Goal: Task Accomplishment & Management: Use online tool/utility

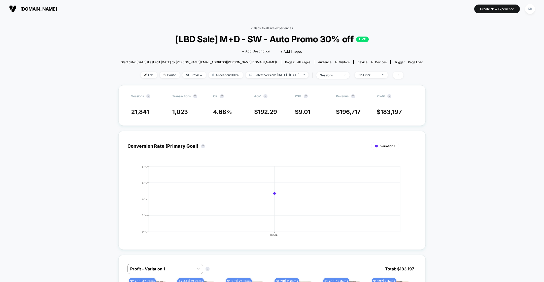
click at [252, 27] on link "< Back to all live experiences" at bounding box center [272, 28] width 42 height 4
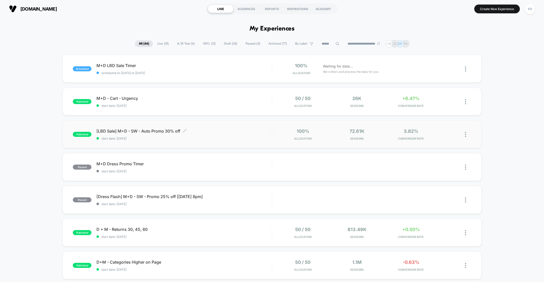
click at [205, 132] on span "[LBD Sale] M+D - SW - Auto Promo 30% off Click to edit experience details" at bounding box center [183, 130] width 175 height 5
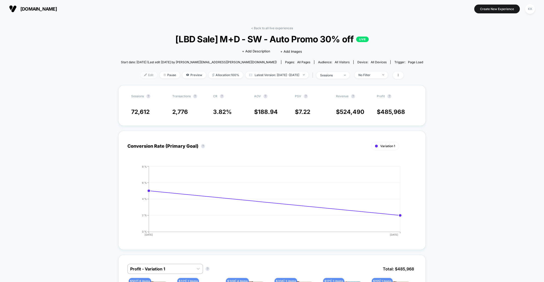
click at [140, 76] on span "Edit" at bounding box center [148, 74] width 17 height 7
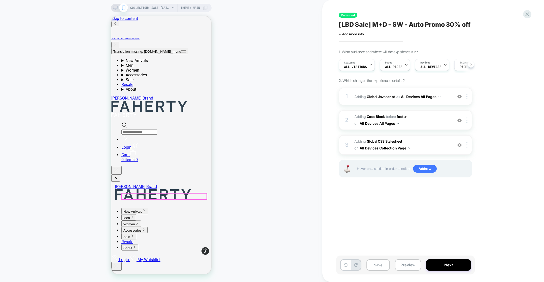
scroll to position [5, 0]
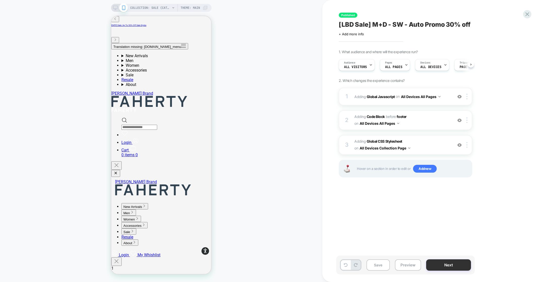
click at [451, 266] on button "Next" at bounding box center [448, 264] width 45 height 11
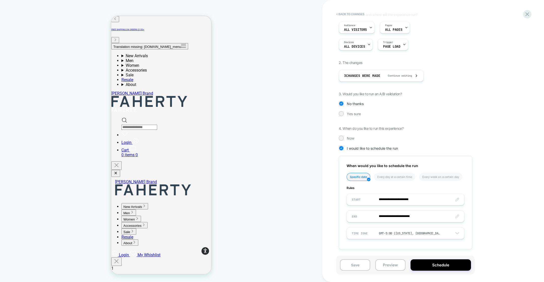
scroll to position [0, 0]
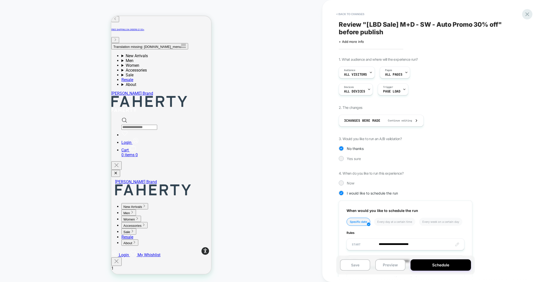
click at [526, 15] on icon at bounding box center [527, 14] width 4 height 4
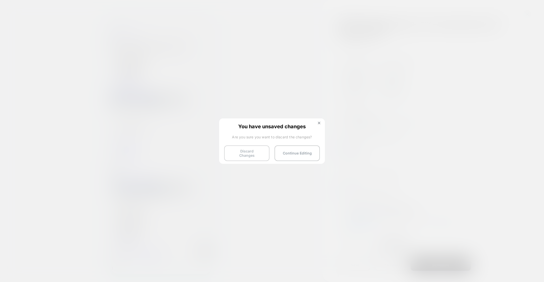
click at [257, 155] on button "Discard Changes" at bounding box center [246, 153] width 45 height 16
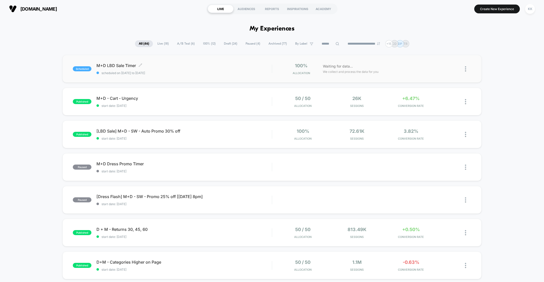
click at [203, 72] on span "scheduled on [DATE] to [DATE]" at bounding box center [183, 73] width 175 height 4
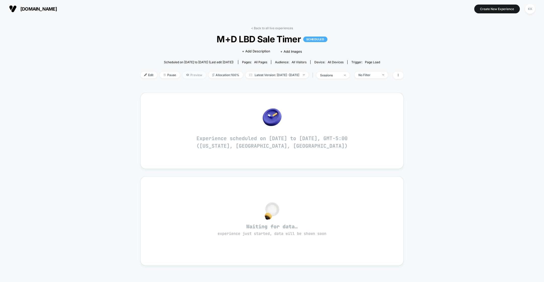
click at [187, 73] on span "Preview" at bounding box center [194, 74] width 24 height 7
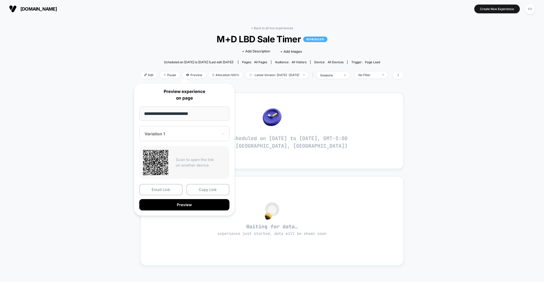
click at [504, 105] on div "< Back to all live experiences M+D LBD Sale Timer SCHEDULED Click to edit exper…" at bounding box center [272, 200] width 544 height 365
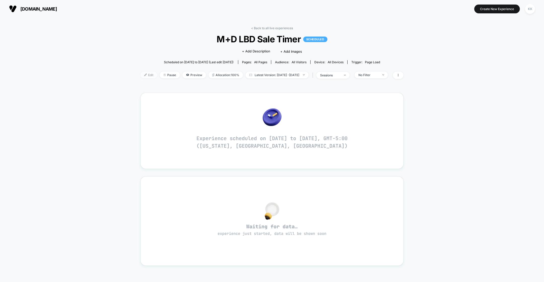
click at [140, 77] on span "Edit" at bounding box center [148, 74] width 17 height 7
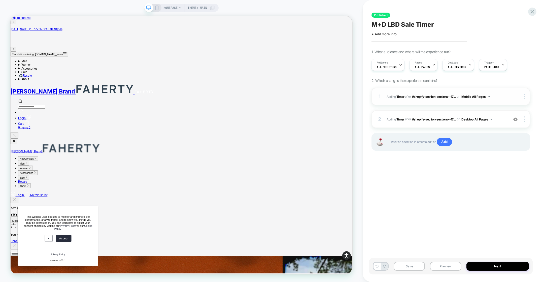
click at [489, 96] on img at bounding box center [488, 96] width 2 height 1
click at [515, 95] on div at bounding box center [519, 97] width 19 height 6
click at [504, 120] on span "#_loomi_addon_1751476931184_dup1753710295_dup1753742339_dup1755215960_dup175547…" at bounding box center [446, 119] width 120 height 6
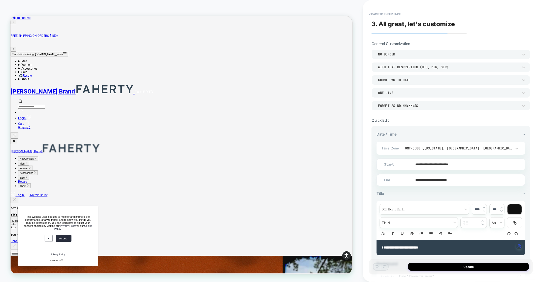
scroll to position [5, 0]
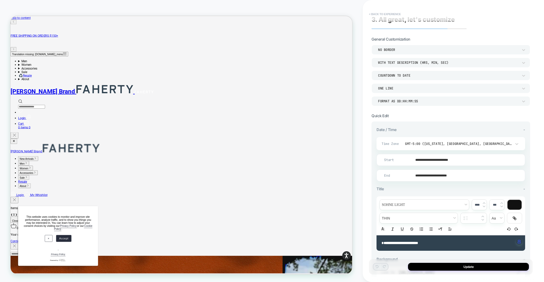
click at [374, 13] on button "< Back to experience" at bounding box center [384, 14] width 37 height 8
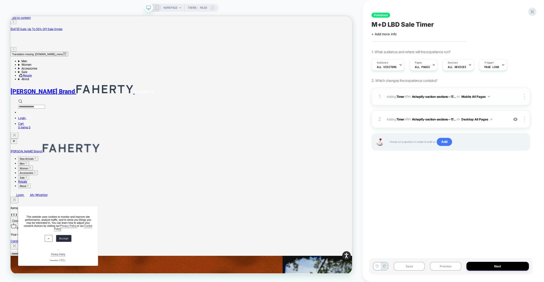
click at [501, 96] on span "#_loomi_addon_1751474702020_dup1751475304_dup1753710295_dup1753742339_dup175521…" at bounding box center [446, 96] width 120 height 6
click at [498, 121] on span "#_loomi_addon_1751476931184_dup1753710295_dup1753742339_dup1755215960_dup175547…" at bounding box center [446, 119] width 120 height 6
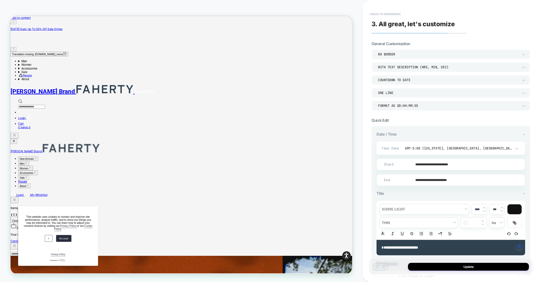
click at [373, 14] on button "< Back to experience" at bounding box center [384, 14] width 37 height 8
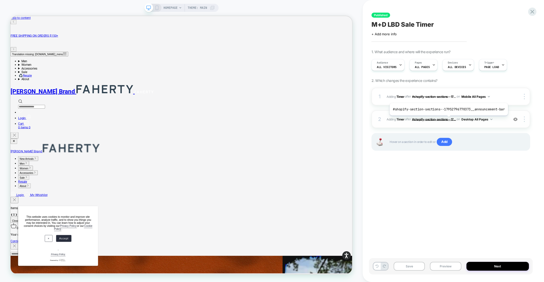
click at [447, 119] on span "#shopify-section-sections--17..." at bounding box center [434, 119] width 44 height 4
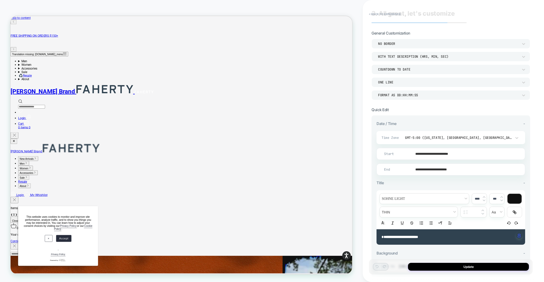
scroll to position [0, 0]
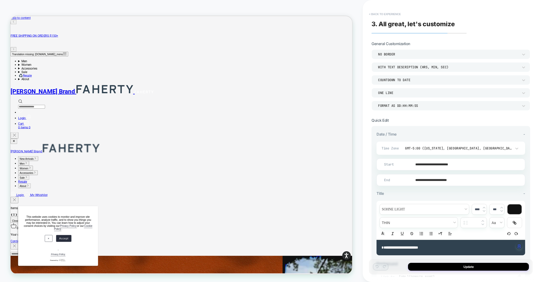
click at [385, 14] on button "< Back to experience" at bounding box center [384, 14] width 37 height 8
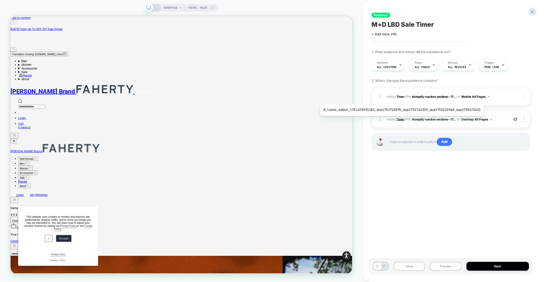
click at [400, 119] on b "Timer" at bounding box center [400, 119] width 8 height 4
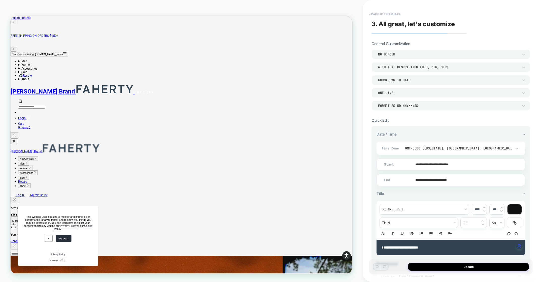
click at [376, 15] on button "< Back to experience" at bounding box center [384, 14] width 37 height 8
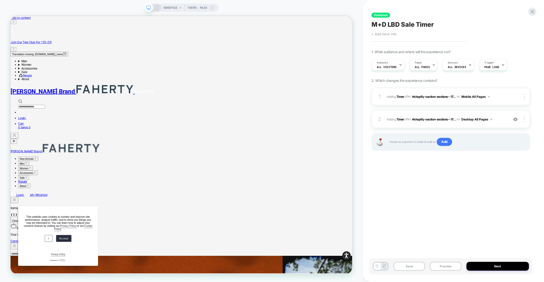
click at [392, 35] on span "+ Add more info" at bounding box center [383, 34] width 25 height 4
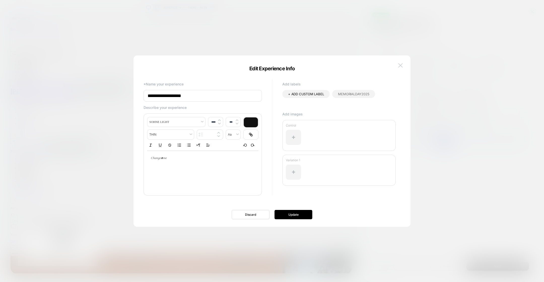
click at [398, 65] on img at bounding box center [400, 65] width 5 height 4
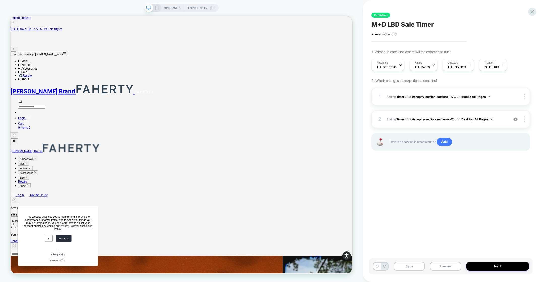
click at [491, 120] on img at bounding box center [491, 119] width 2 height 1
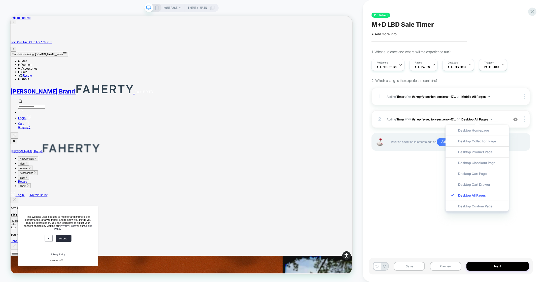
click at [535, 185] on div "Published M+D LBD Sale Timer Click to edit experience details + Add more info 1…" at bounding box center [453, 141] width 164 height 282
click at [525, 120] on div at bounding box center [525, 119] width 10 height 6
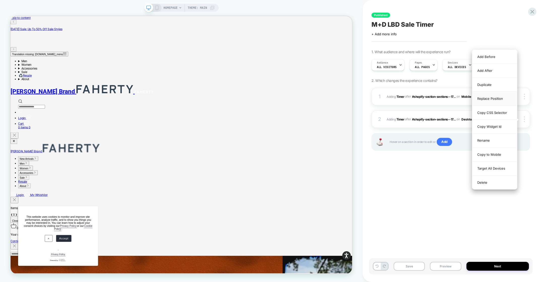
click at [495, 97] on div "Replace Position" at bounding box center [494, 99] width 45 height 14
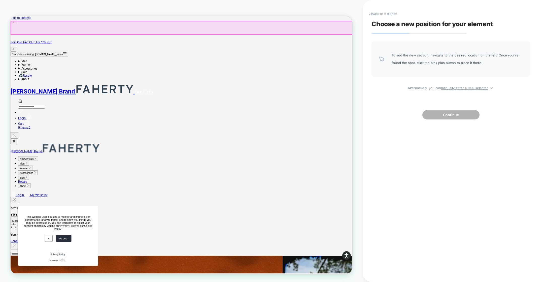
click at [241, 63] on div "Translation missing: en.header.general.open_menu New Arrivals New Men's New Arr…" at bounding box center [238, 114] width 455 height 103
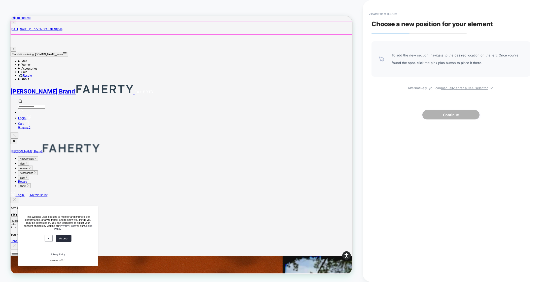
click at [239, 63] on div "Translation missing: en.header.general.open_menu New Arrivals New Men's New Arr…" at bounding box center [238, 114] width 455 height 103
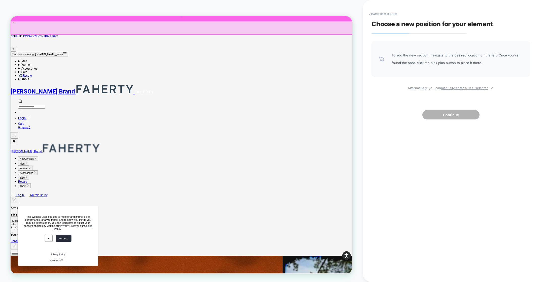
click at [239, 17] on div at bounding box center [239, 14] width 456 height 15
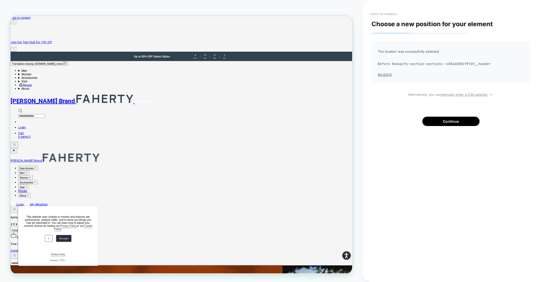
click at [376, 15] on button "< Back to changes" at bounding box center [382, 14] width 33 height 8
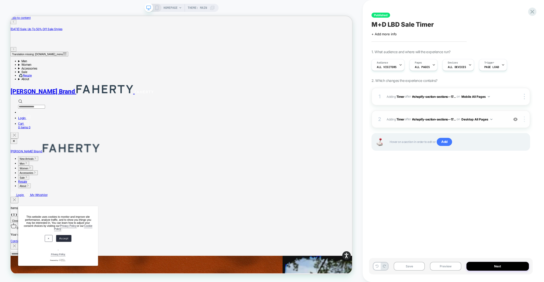
click at [525, 120] on div at bounding box center [525, 119] width 10 height 6
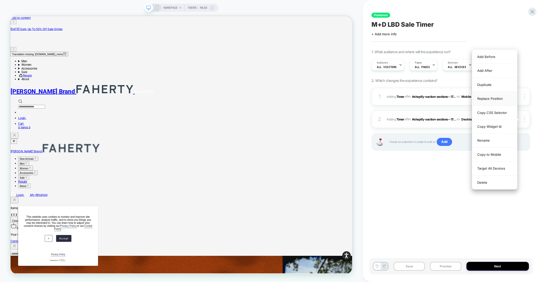
click at [495, 100] on div "Replace Position" at bounding box center [494, 99] width 45 height 14
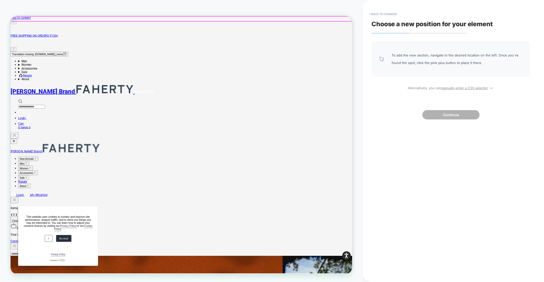
click at [250, 22] on div "Labor Day Sale: Up To 50% Off Sale Styles FREE SHIPPING ON ORDERS $150+ Join Ou…" at bounding box center [238, 42] width 455 height 43
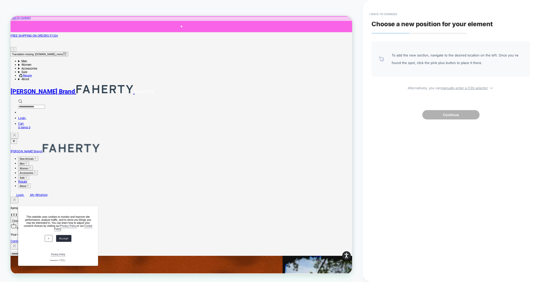
click at [241, 27] on div at bounding box center [239, 29] width 456 height 15
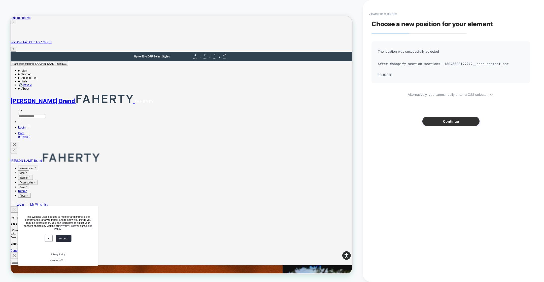
click at [446, 124] on button "Continue" at bounding box center [450, 121] width 57 height 9
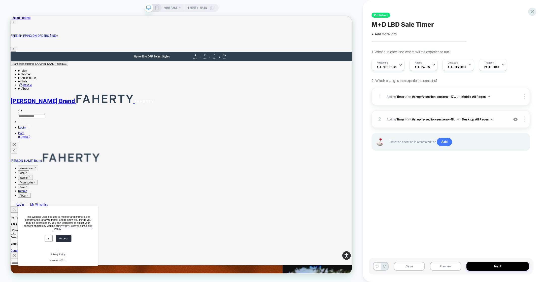
click at [525, 121] on div at bounding box center [525, 119] width 10 height 6
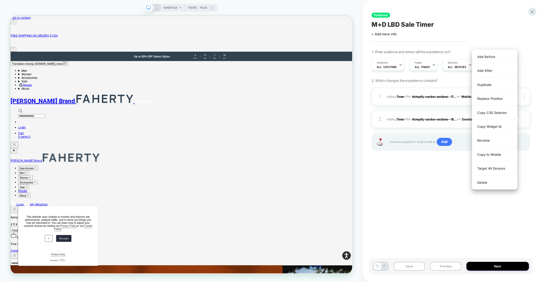
click at [525, 121] on div at bounding box center [525, 119] width 10 height 6
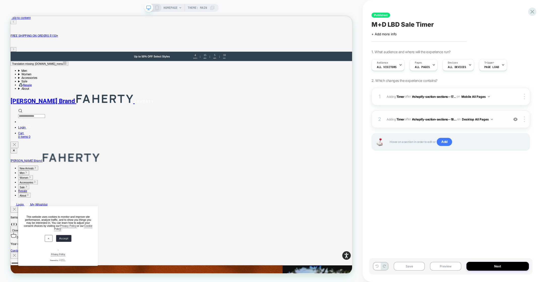
click at [453, 126] on div "2 #_loomi_addon_1751476931184_dup1753710295_dup1753742339_dup1755215960_dup1755…" at bounding box center [450, 119] width 159 height 18
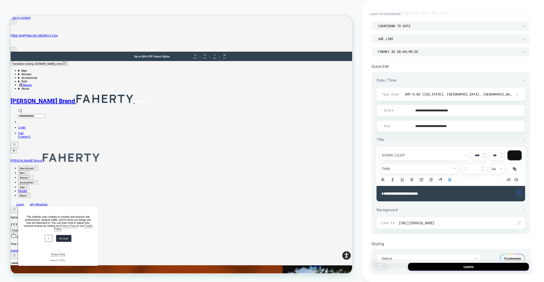
scroll to position [71, 0]
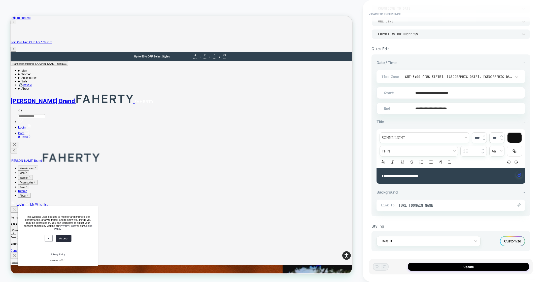
click at [413, 175] on strong "**********" at bounding box center [399, 176] width 36 height 4
type input "*********"
click at [413, 175] on strong "**********" at bounding box center [399, 176] width 36 height 4
click at [456, 203] on span "[URL][DOMAIN_NAME]" at bounding box center [452, 205] width 109 height 5
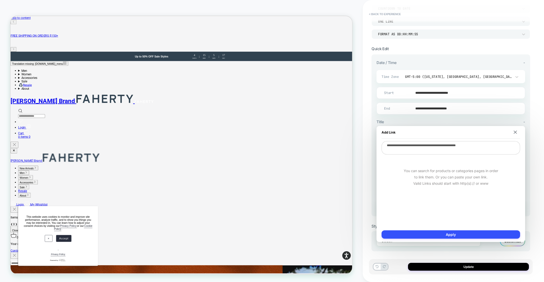
click at [425, 148] on textarea "**********" at bounding box center [450, 147] width 138 height 13
paste textarea
type textarea "**********"
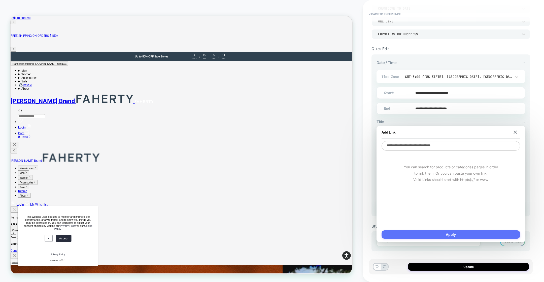
click at [452, 234] on button "Apply" at bounding box center [450, 234] width 138 height 8
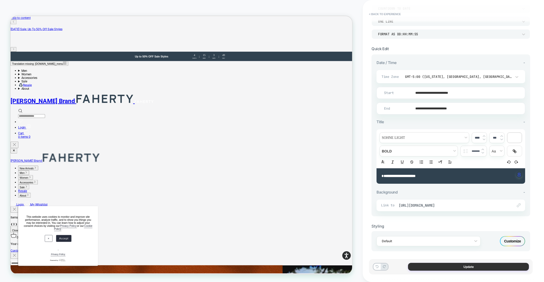
click at [463, 268] on button "Update" at bounding box center [468, 266] width 121 height 8
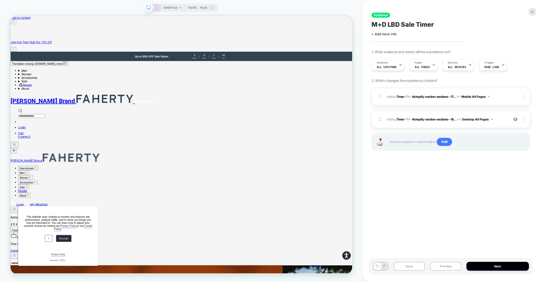
click at [155, 8] on icon at bounding box center [157, 8] width 5 height 5
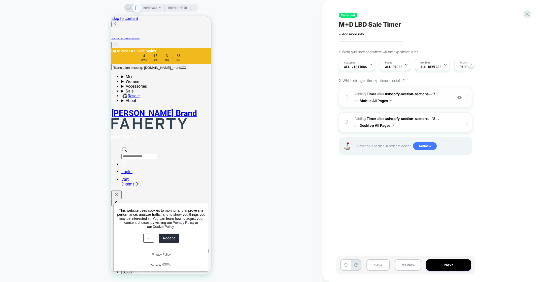
click at [469, 98] on div at bounding box center [467, 98] width 8 height 6
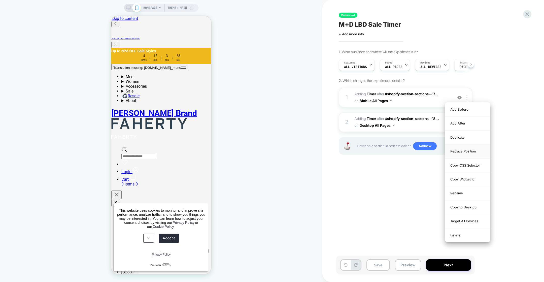
click at [464, 149] on div "Replace Position" at bounding box center [467, 151] width 45 height 14
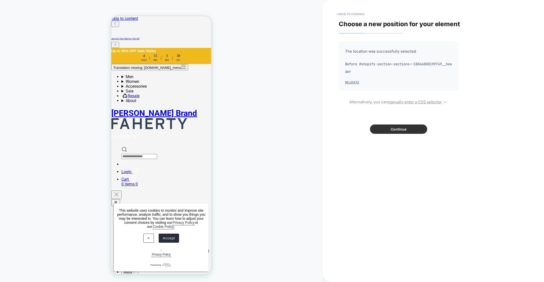
click at [399, 130] on button "Continue" at bounding box center [398, 128] width 57 height 9
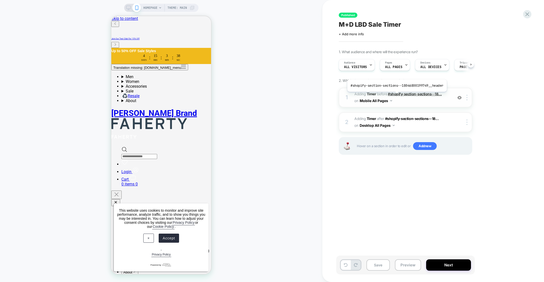
click at [395, 95] on span "#shopify-section-sections--18..." at bounding box center [415, 94] width 54 height 4
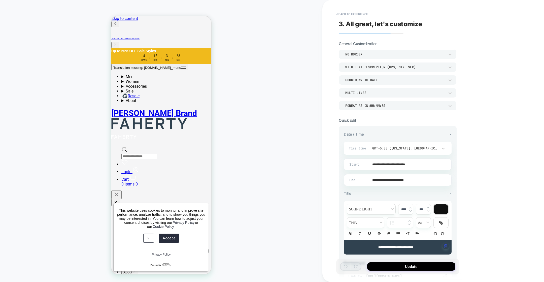
scroll to position [71, 0]
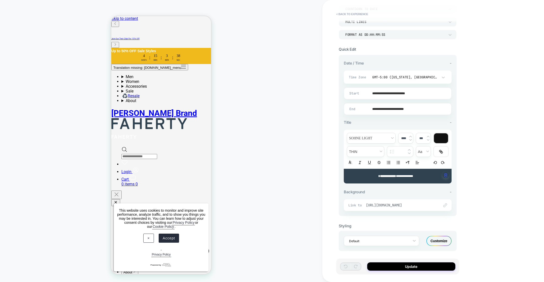
click at [397, 203] on span "https://fahertybrand.com/pages/sale" at bounding box center [400, 205] width 68 height 5
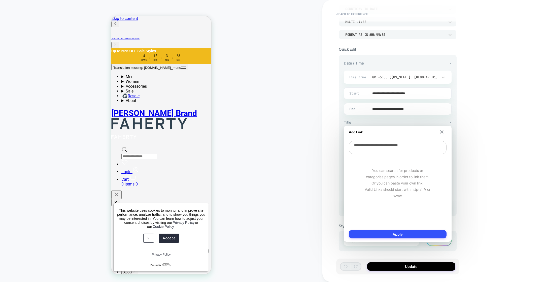
click at [397, 203] on div "You can search for products or categories pages in order to link them. Or you c…" at bounding box center [398, 183] width 98 height 57
click at [412, 233] on button "Apply" at bounding box center [398, 234] width 98 height 8
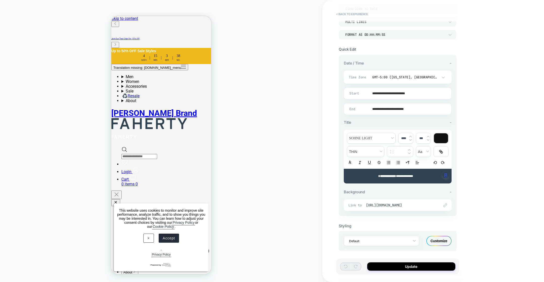
click at [399, 176] on span "**********" at bounding box center [404, 175] width 17 height 3
type input "****"
click at [399, 176] on span "**********" at bounding box center [404, 175] width 17 height 3
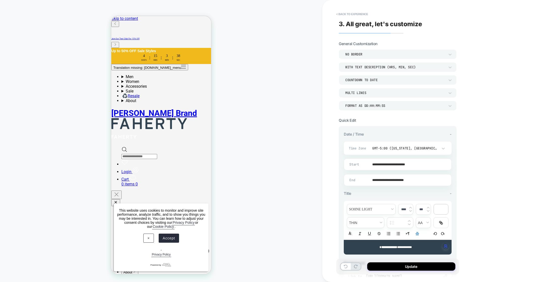
scroll to position [69, 0]
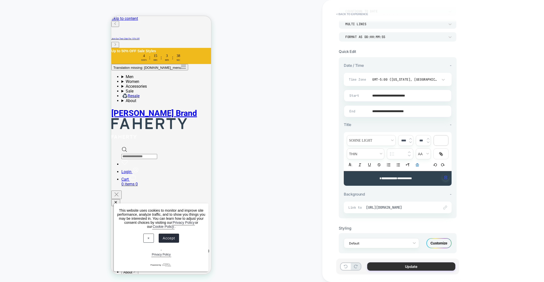
click at [416, 266] on button "Update" at bounding box center [411, 266] width 88 height 8
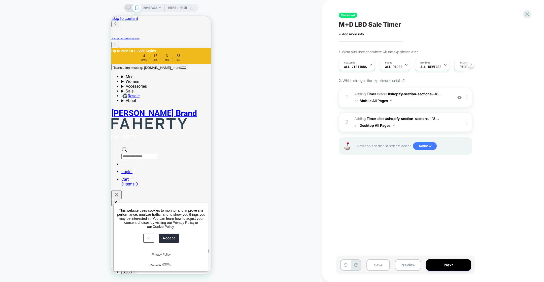
scroll to position [0, 0]
click at [128, 9] on icon at bounding box center [128, 8] width 5 height 5
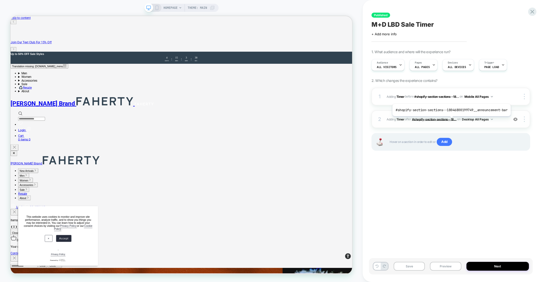
click at [449, 120] on span "#shopify-section-sections--18..." at bounding box center [434, 119] width 45 height 4
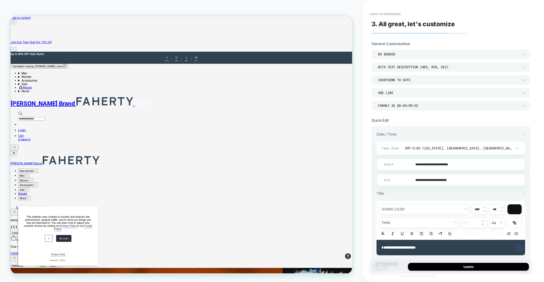
scroll to position [71, 0]
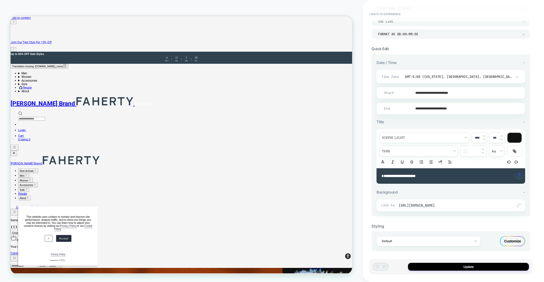
click at [410, 175] on strong "**********" at bounding box center [398, 176] width 34 height 4
type input "*********"
click at [410, 175] on strong "**********" at bounding box center [398, 176] width 34 height 4
click at [415, 175] on strong "**********" at bounding box center [398, 176] width 34 height 4
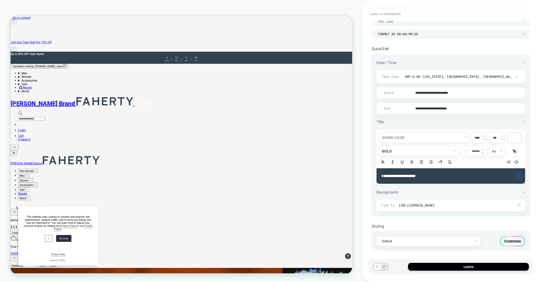
click at [383, 176] on strong "**********" at bounding box center [398, 176] width 34 height 4
click at [450, 265] on button "Update" at bounding box center [468, 266] width 121 height 8
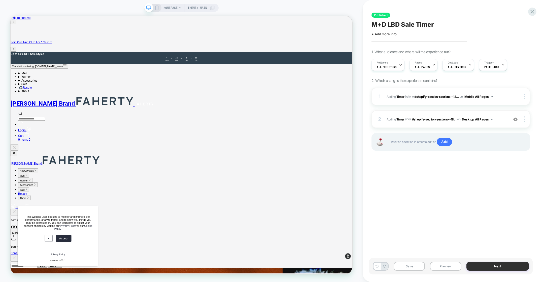
click at [476, 264] on button "Next" at bounding box center [497, 265] width 63 height 9
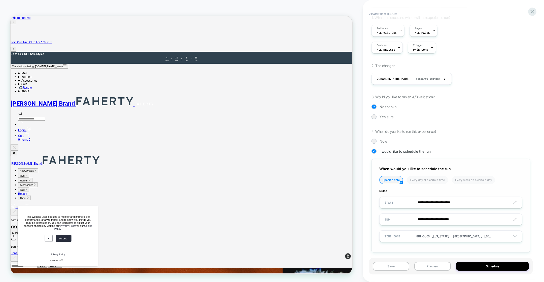
scroll to position [37, 0]
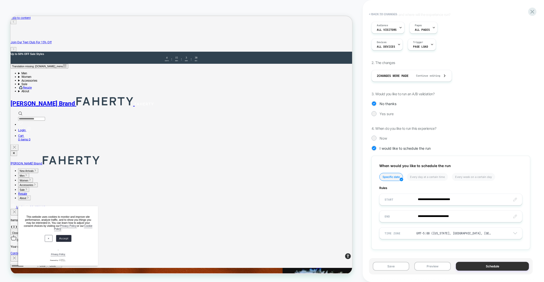
click at [480, 264] on button "Schedule" at bounding box center [491, 265] width 73 height 9
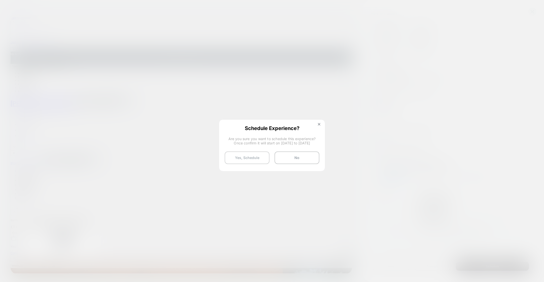
click at [249, 157] on button "Yes, Schedule" at bounding box center [246, 157] width 45 height 13
